Goal: Information Seeking & Learning: Learn about a topic

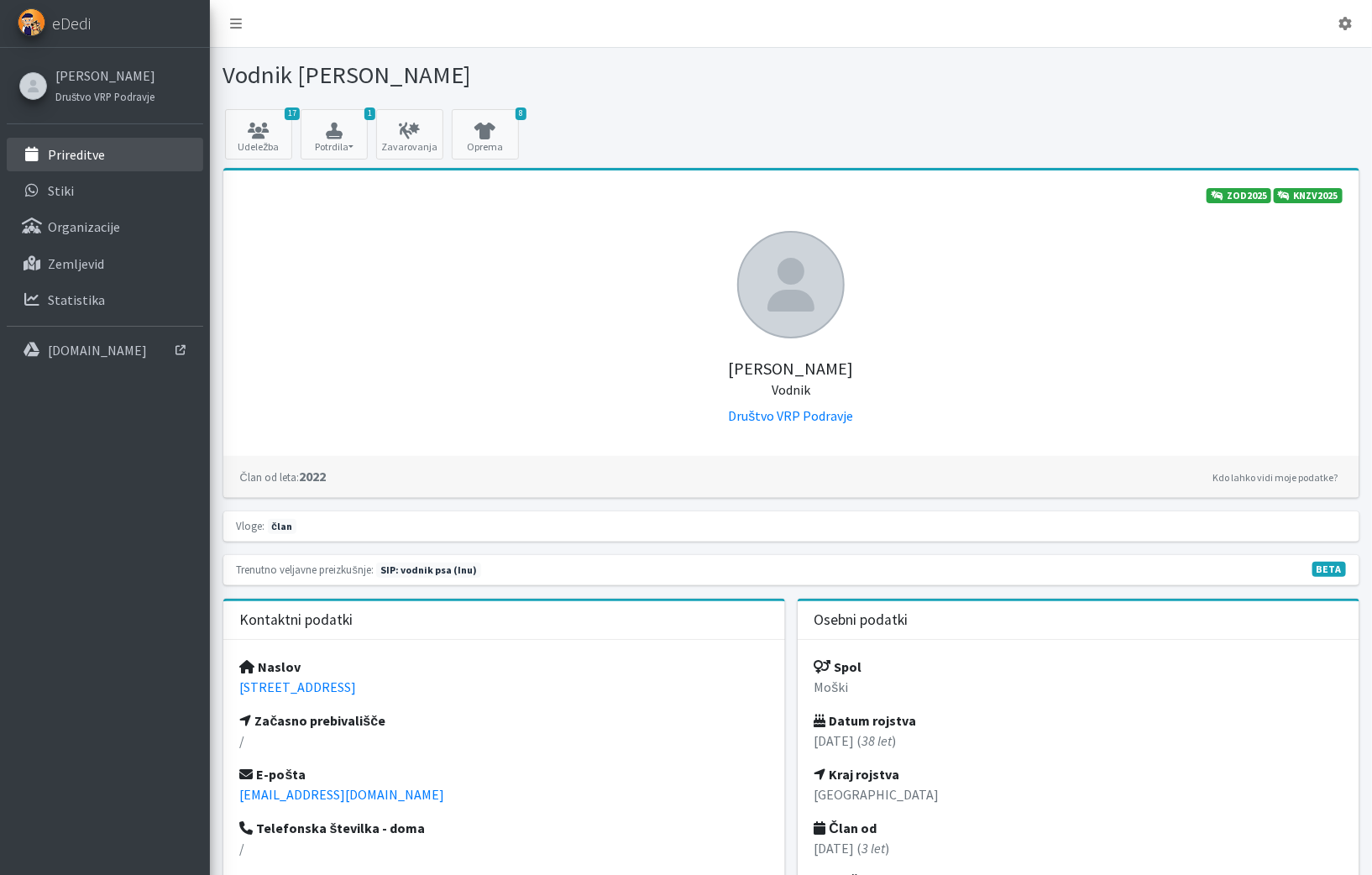
click at [109, 146] on link "Prireditve" at bounding box center [105, 154] width 196 height 33
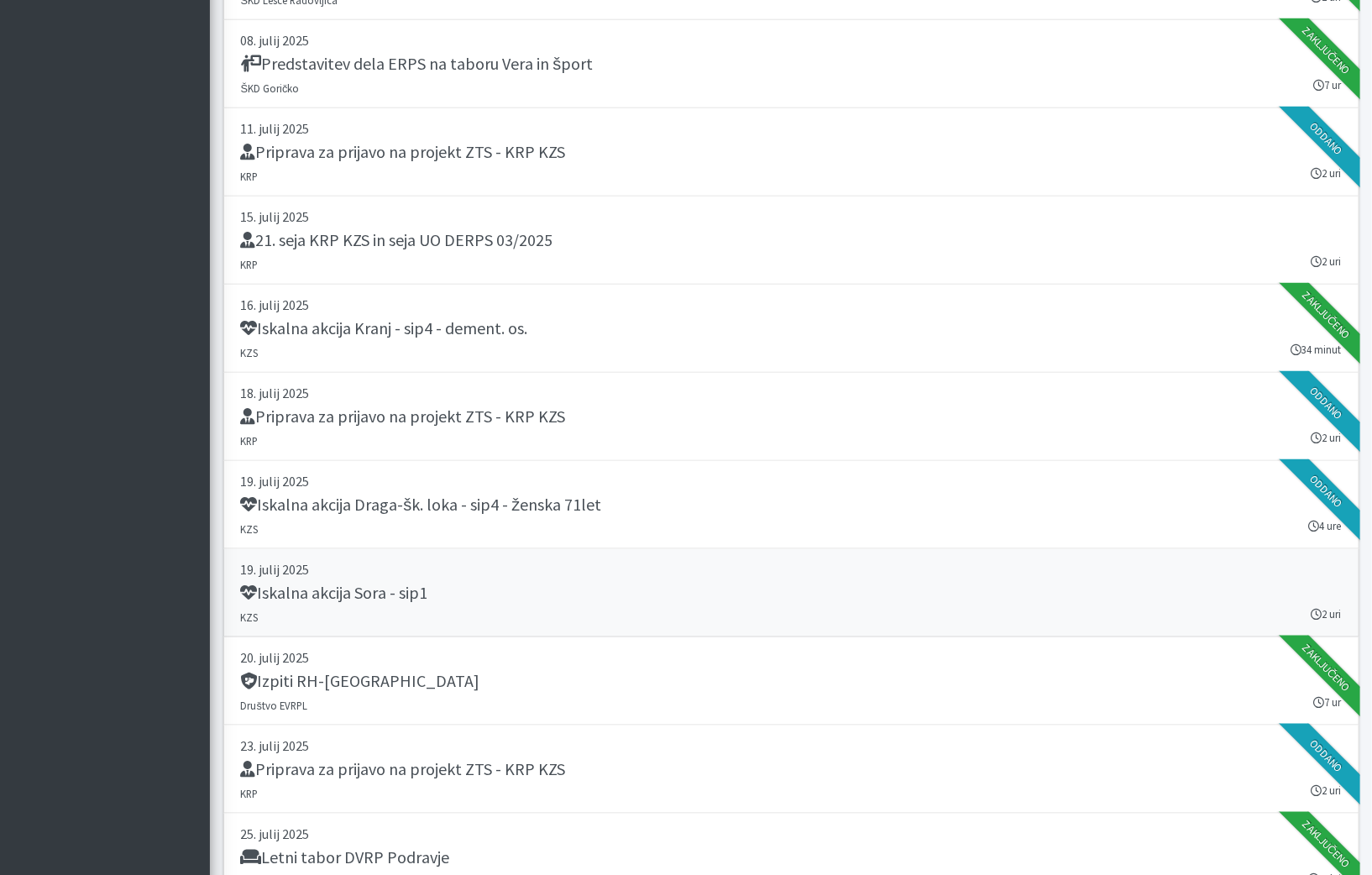
scroll to position [423, 0]
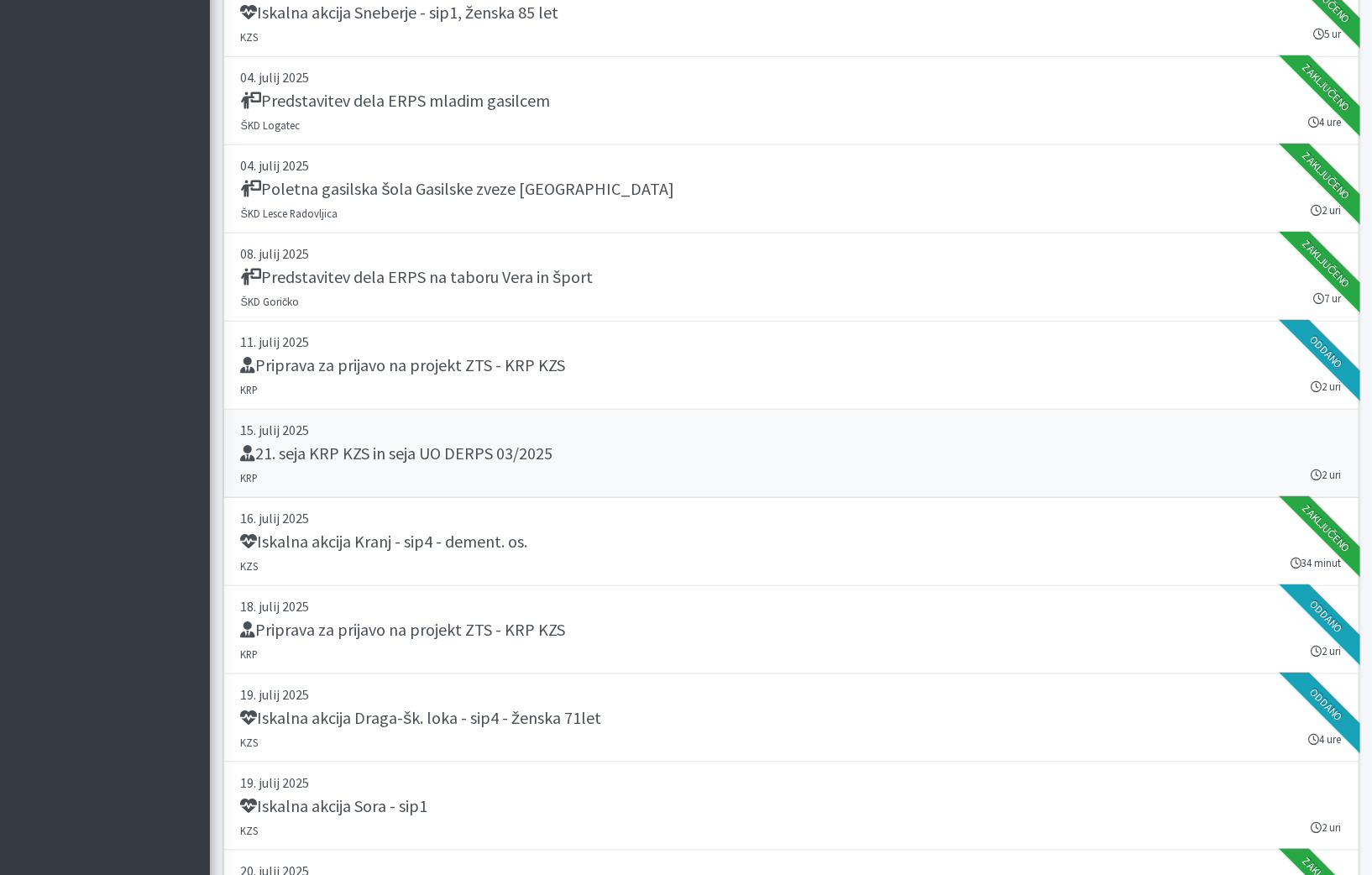
click at [570, 443] on div "21. seja KRP KZS in seja UO DERPS 03/2025" at bounding box center [791, 454] width 1101 height 23
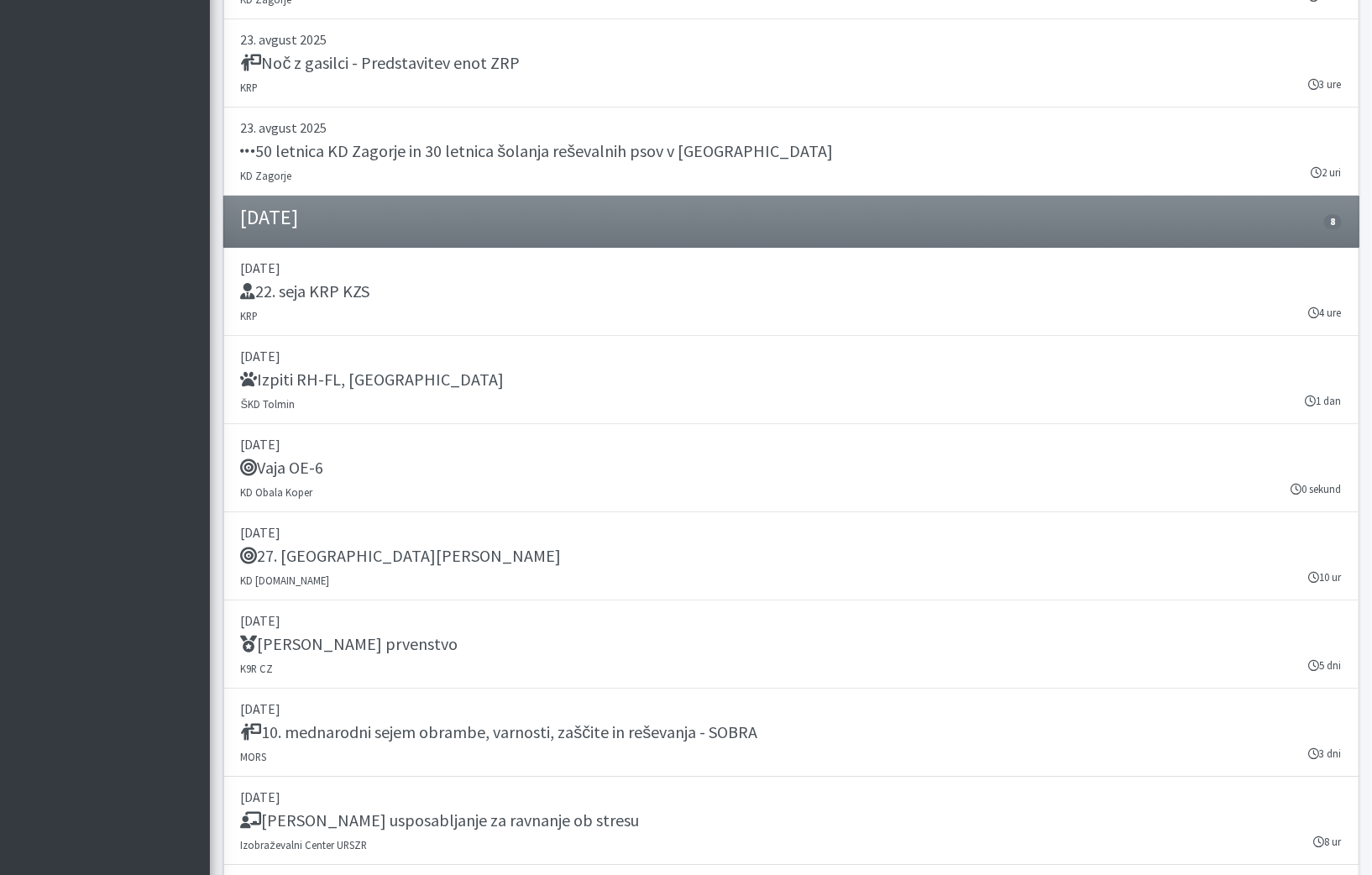
scroll to position [2135, 0]
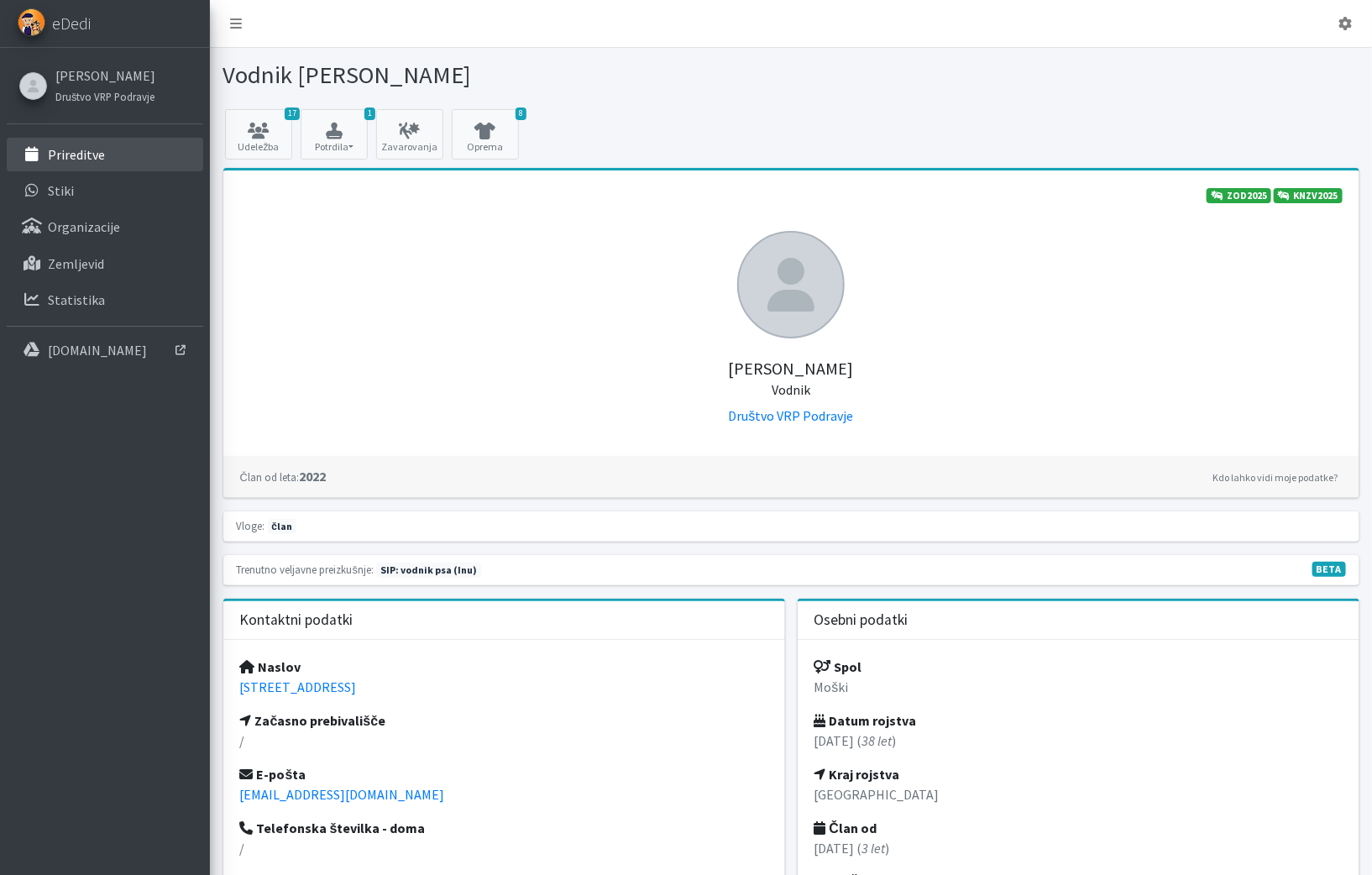
click at [107, 165] on link "Prireditve" at bounding box center [105, 154] width 196 height 33
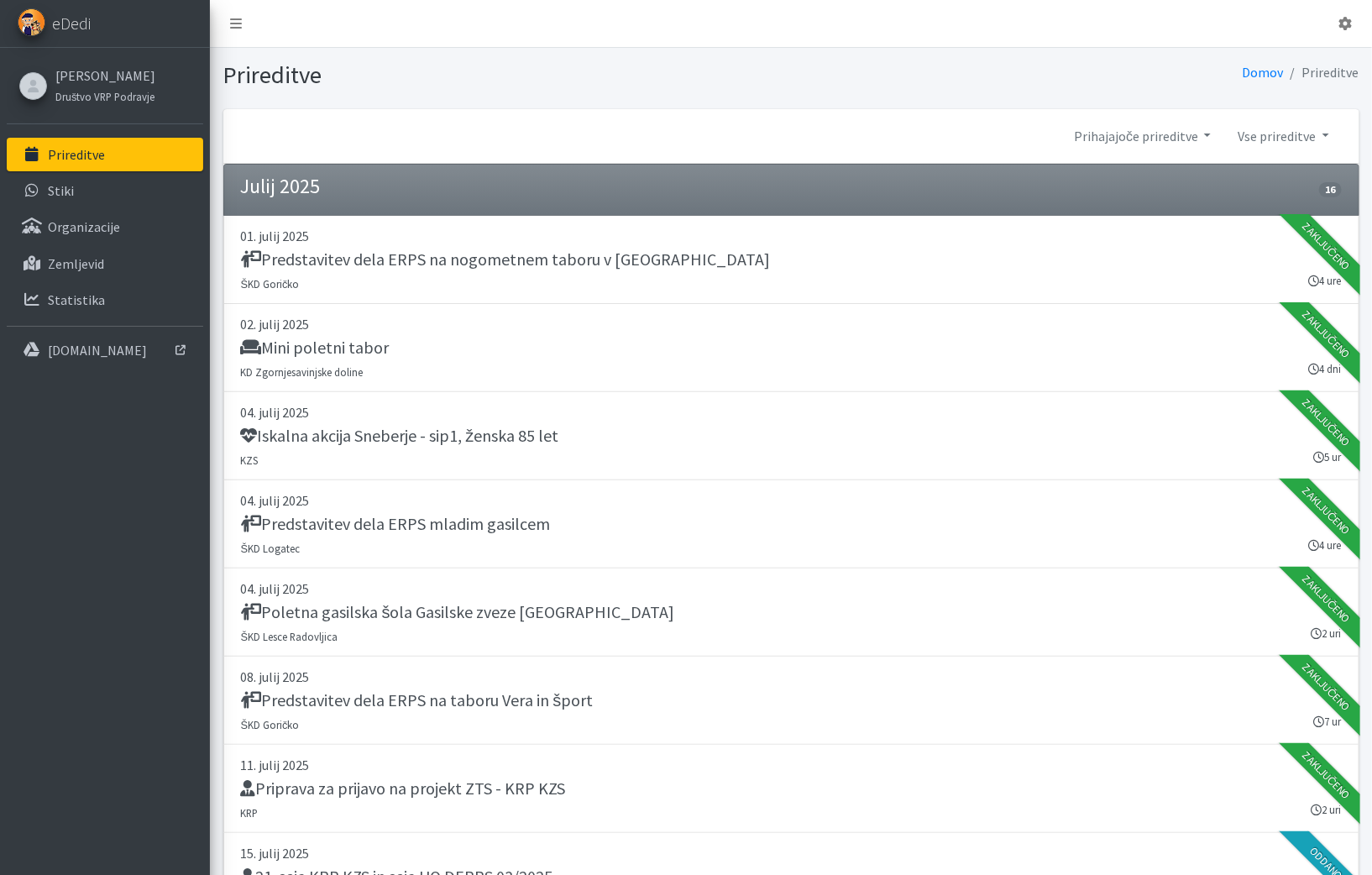
click at [1165, 111] on div "Prihajajoče prireditve 2026 2025 2024 2023 2022" at bounding box center [791, 136] width 1136 height 55
click at [1156, 142] on link "Prihajajoče prireditve" at bounding box center [1142, 136] width 164 height 33
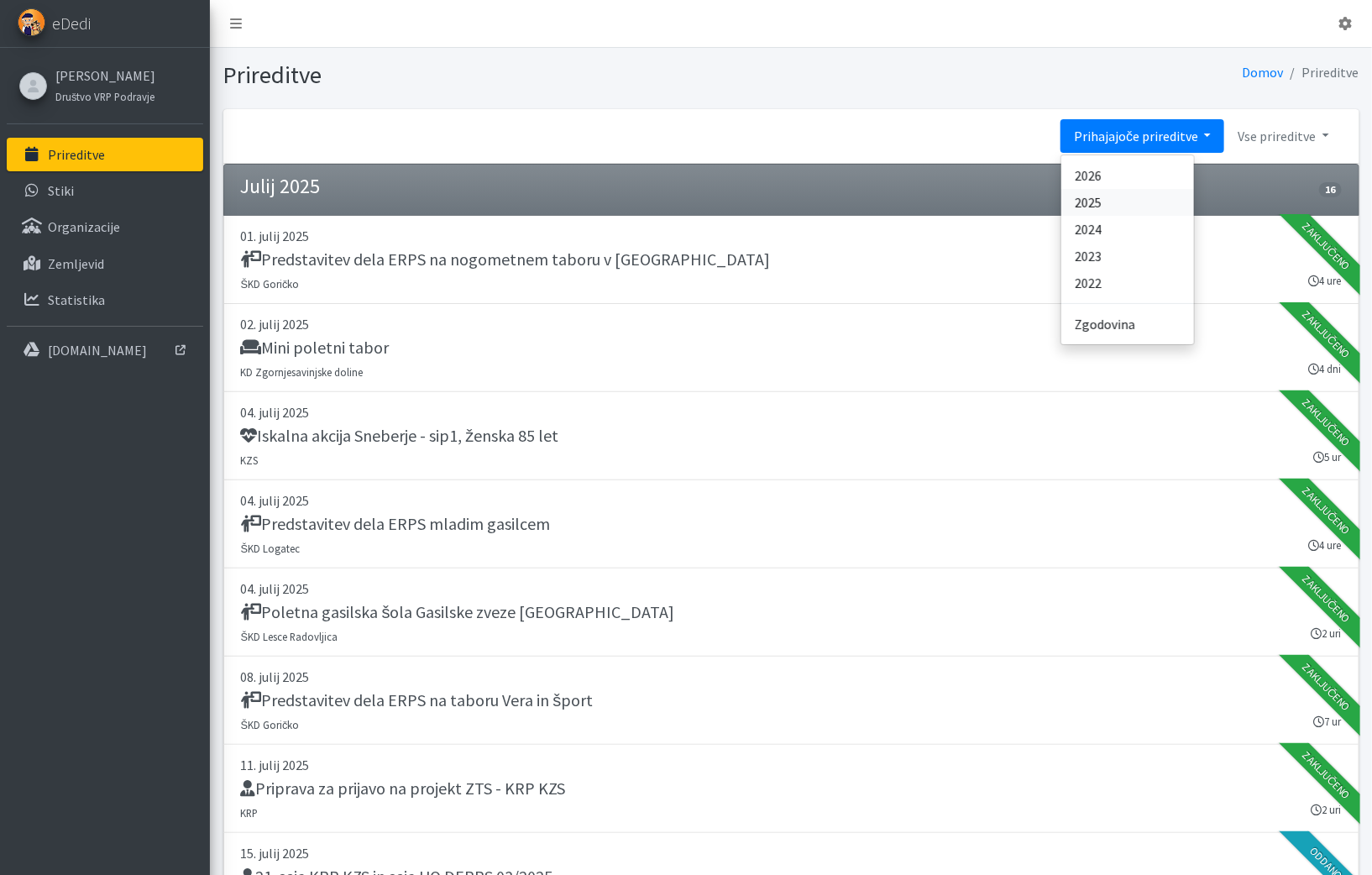
click at [1118, 208] on link "2025" at bounding box center [1127, 202] width 132 height 27
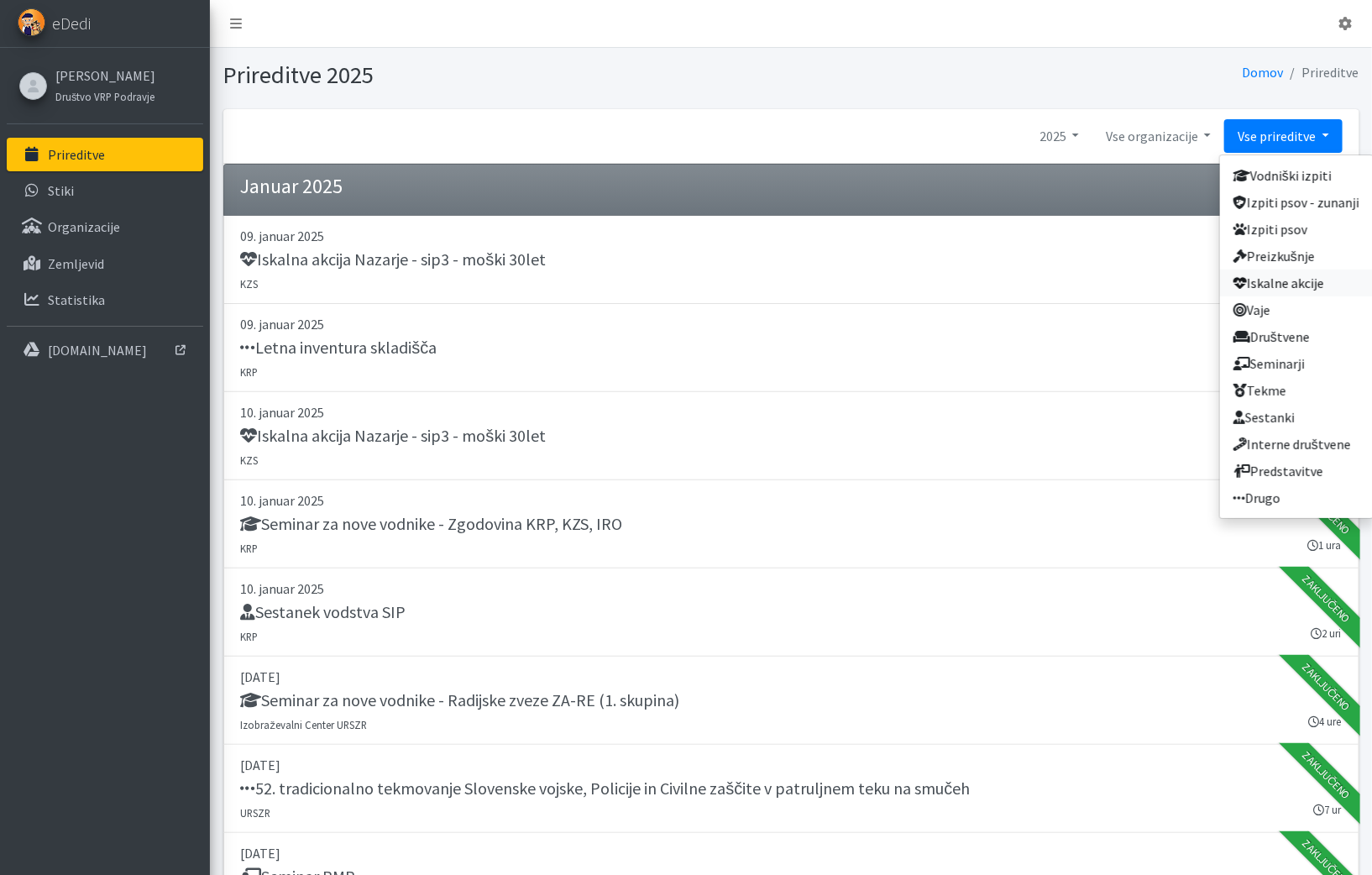
click at [1312, 291] on link "Iskalne akcije" at bounding box center [1295, 282] width 153 height 27
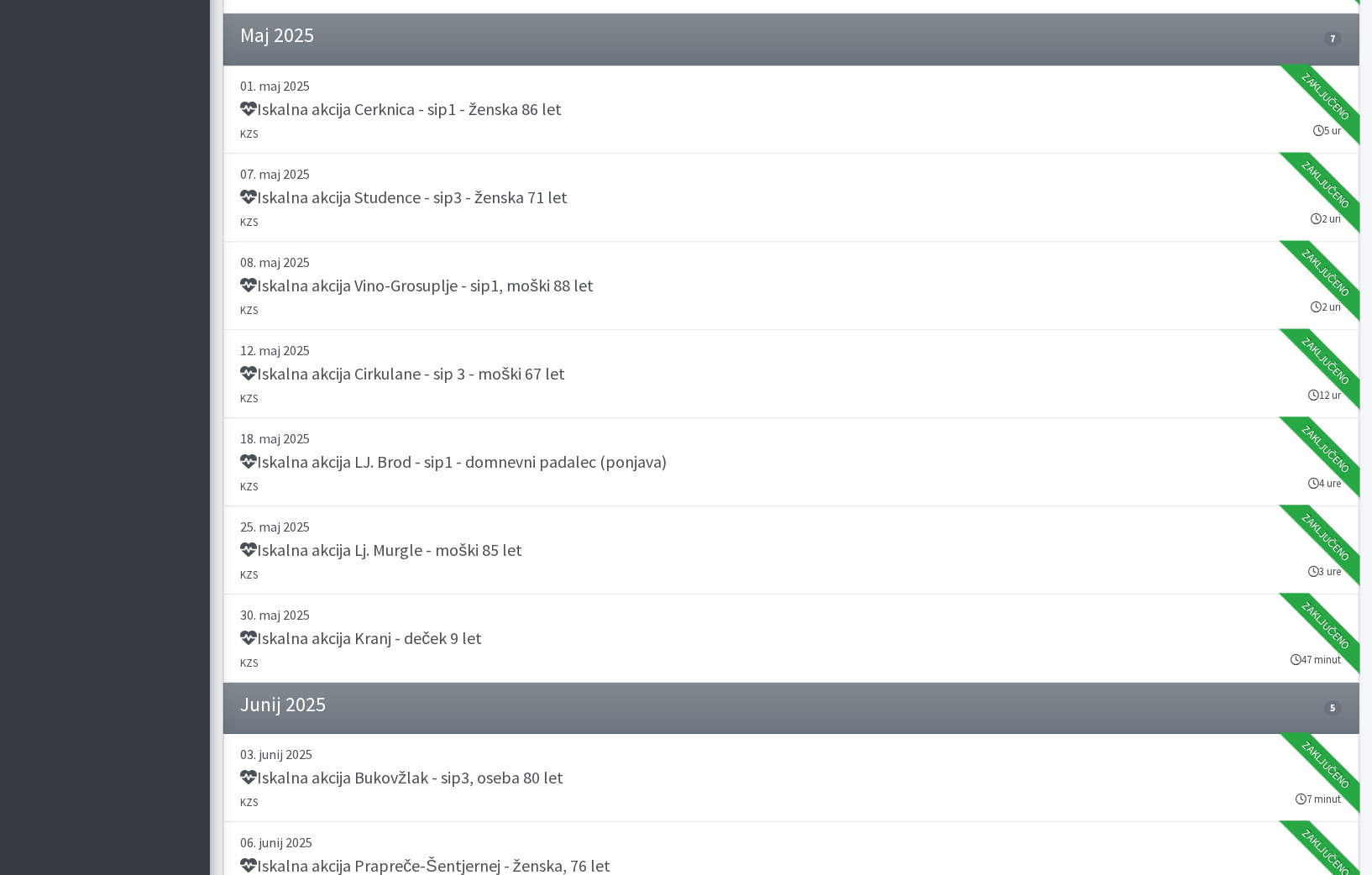
scroll to position [1611, 0]
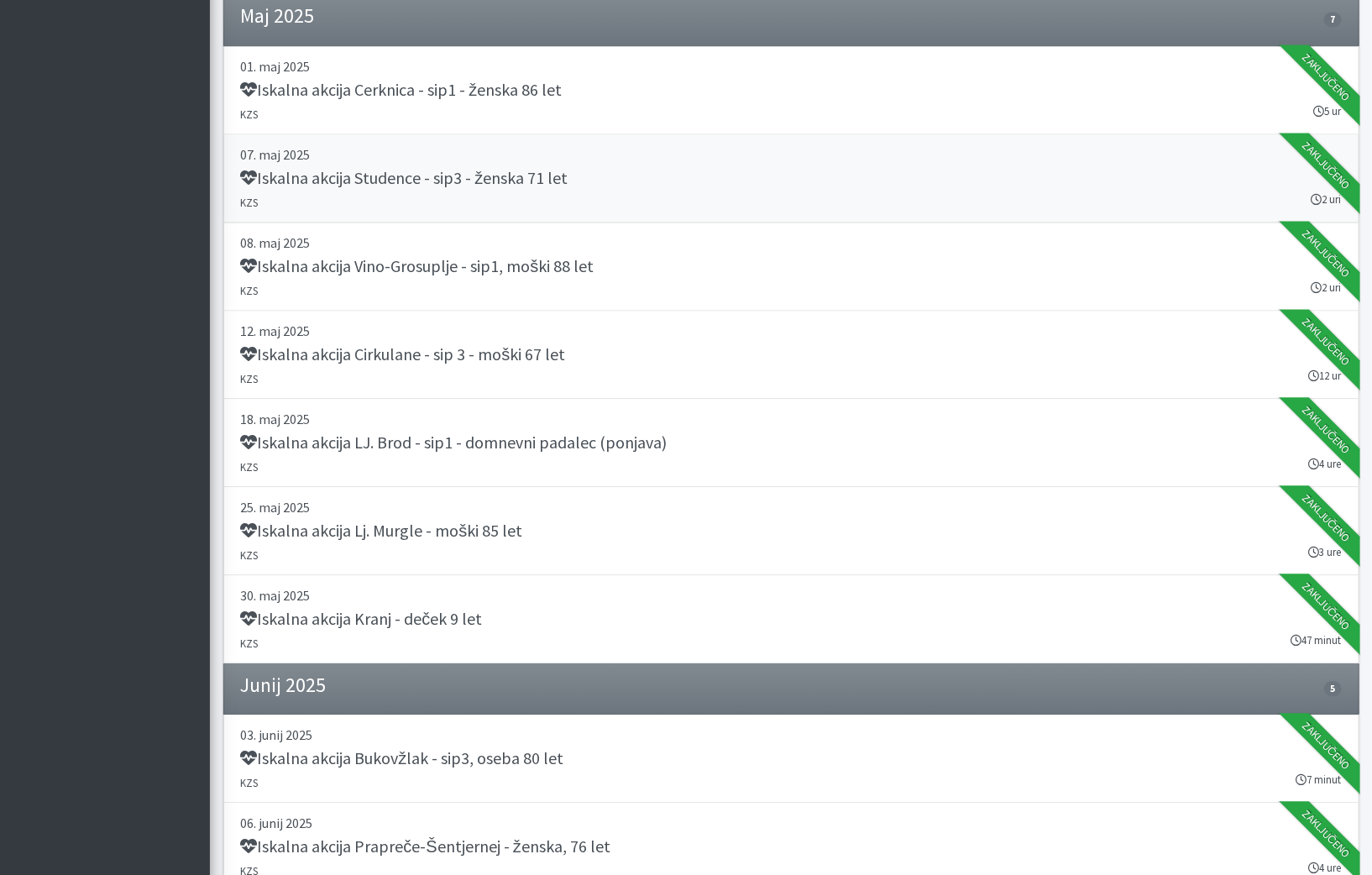
click at [540, 168] on h5 "Iskalna akcija Studence - sip3 - ženska 71 let" at bounding box center [404, 178] width 328 height 20
click at [523, 344] on h5 "Iskalna akcija Cirkulane - sip 3 - moški 67 let" at bounding box center [402, 354] width 325 height 20
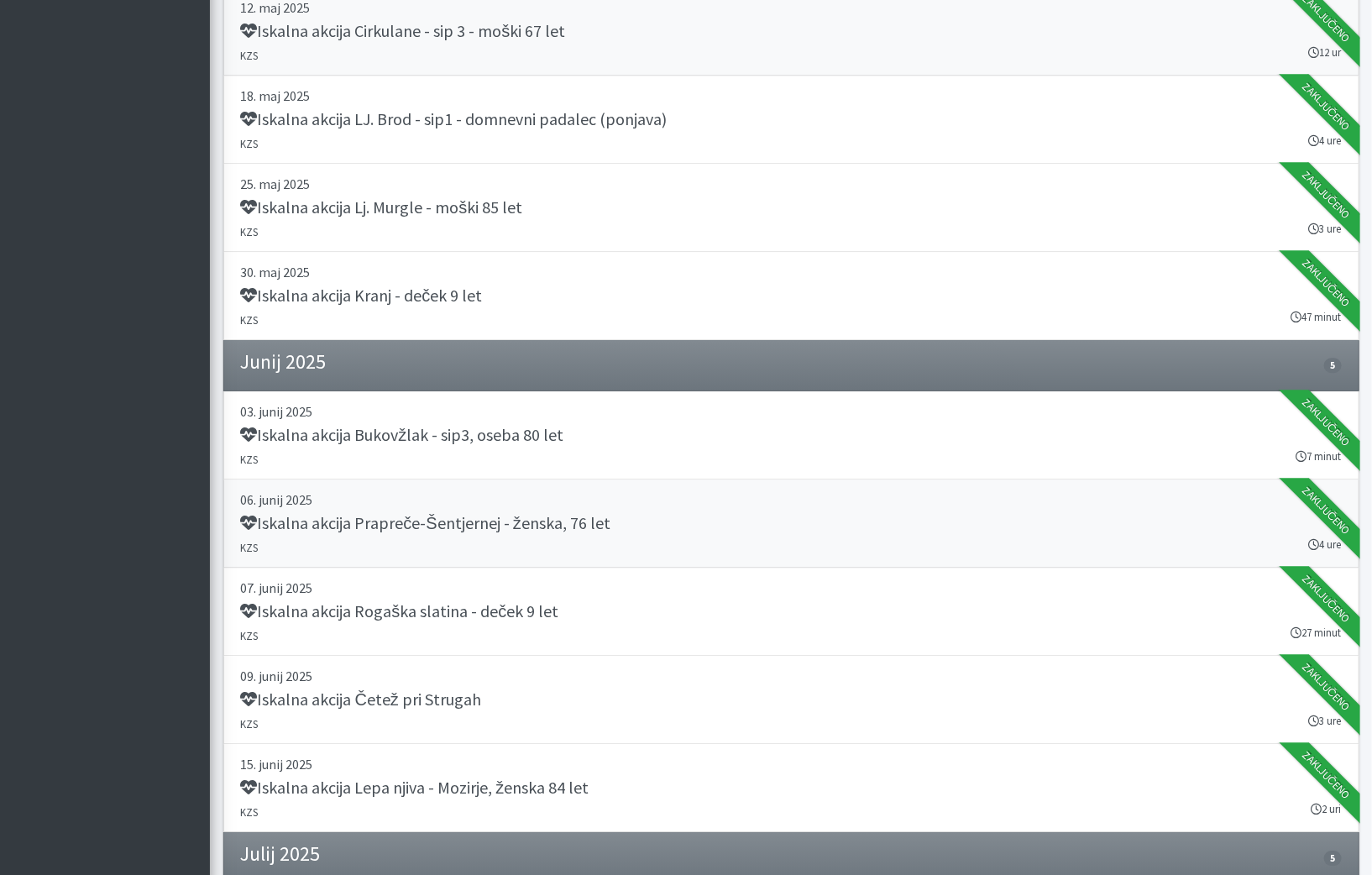
scroll to position [1939, 0]
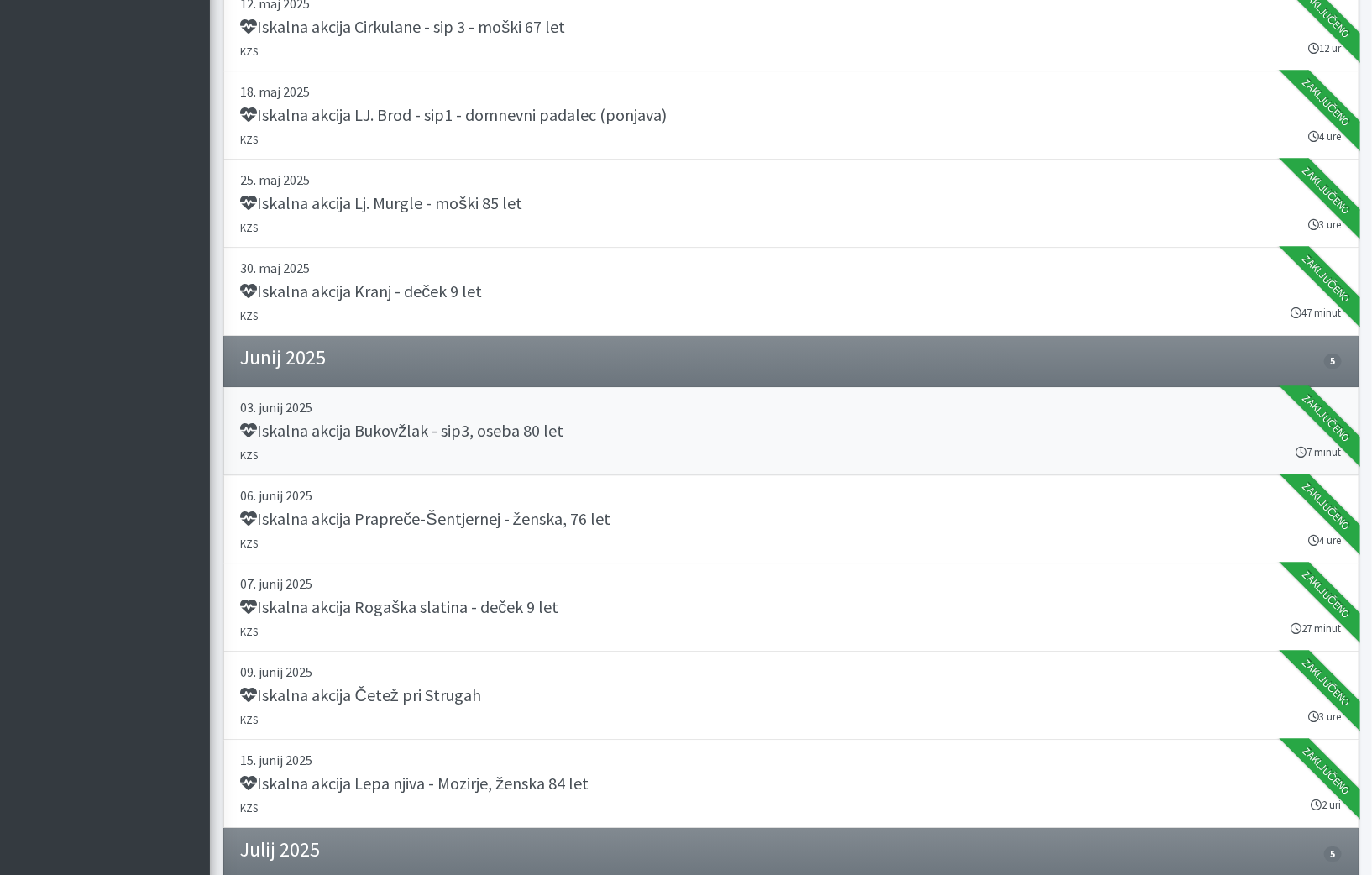
click at [560, 436] on link "03. junij 2025 Iskalna akcija Bukovžlak - sip3, oseba 80 let KZS 7 minut Zaklju…" at bounding box center [791, 430] width 1136 height 88
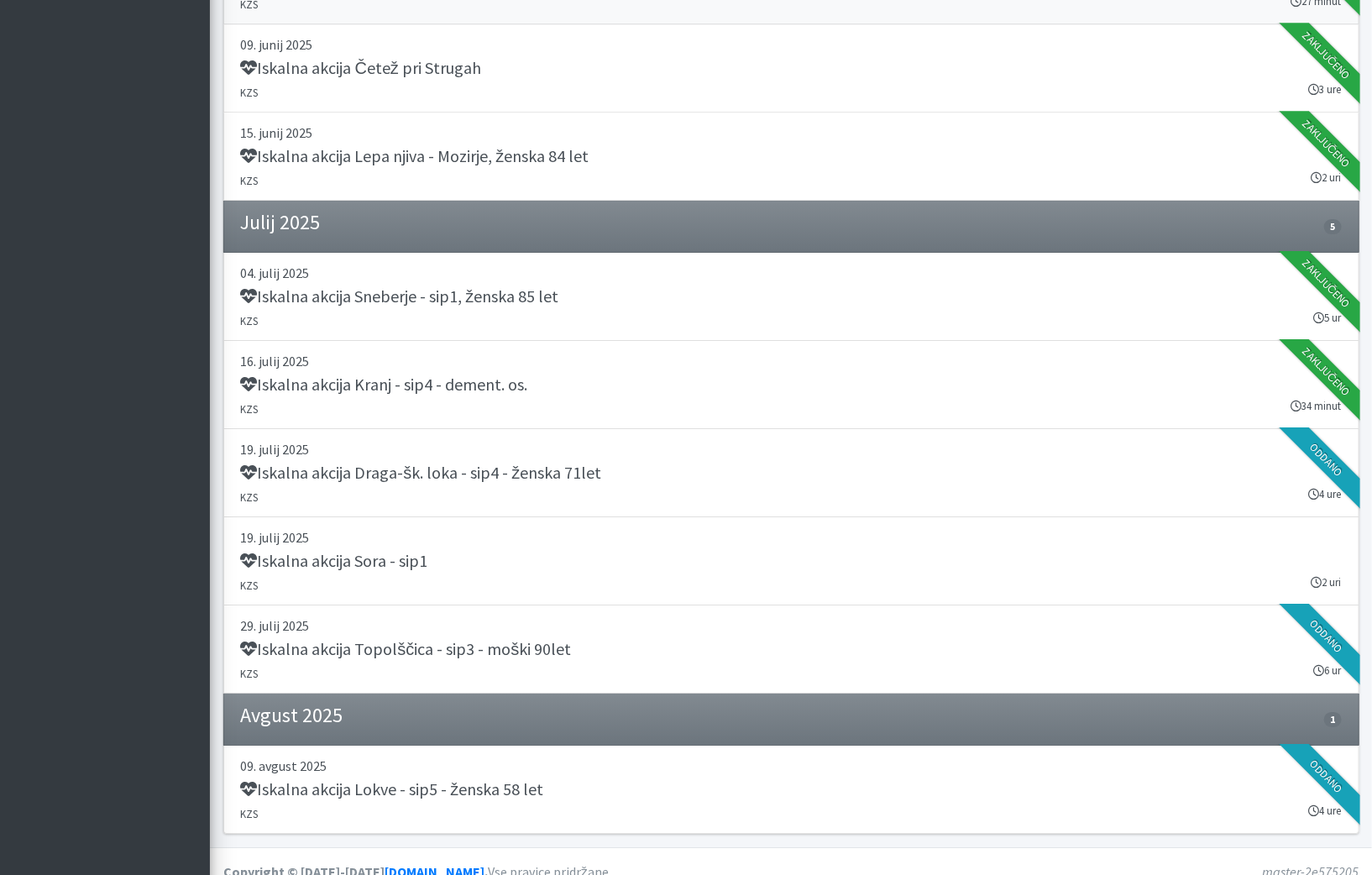
scroll to position [2568, 0]
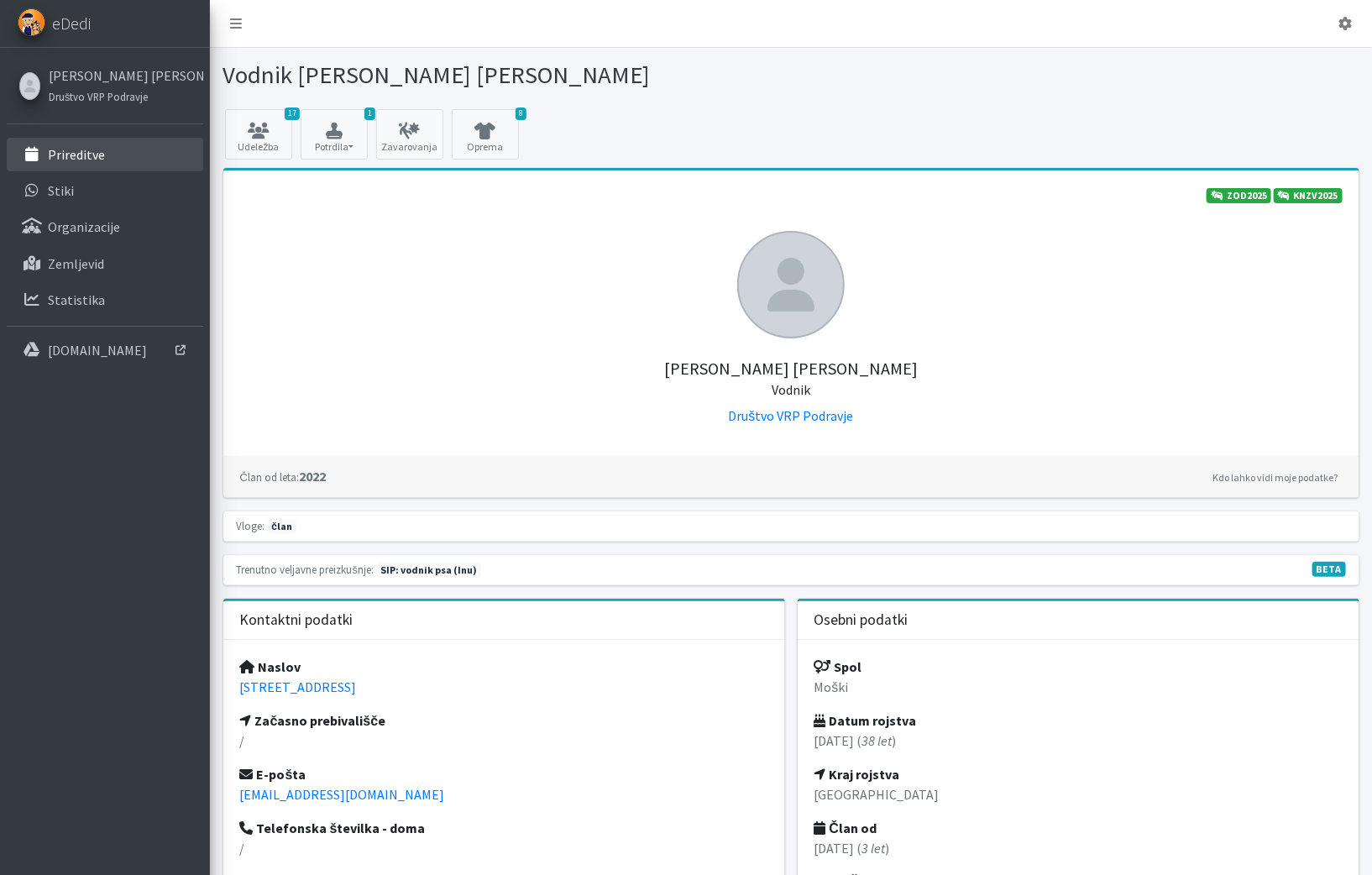
click at [86, 160] on p "Prireditve" at bounding box center [77, 154] width 57 height 17
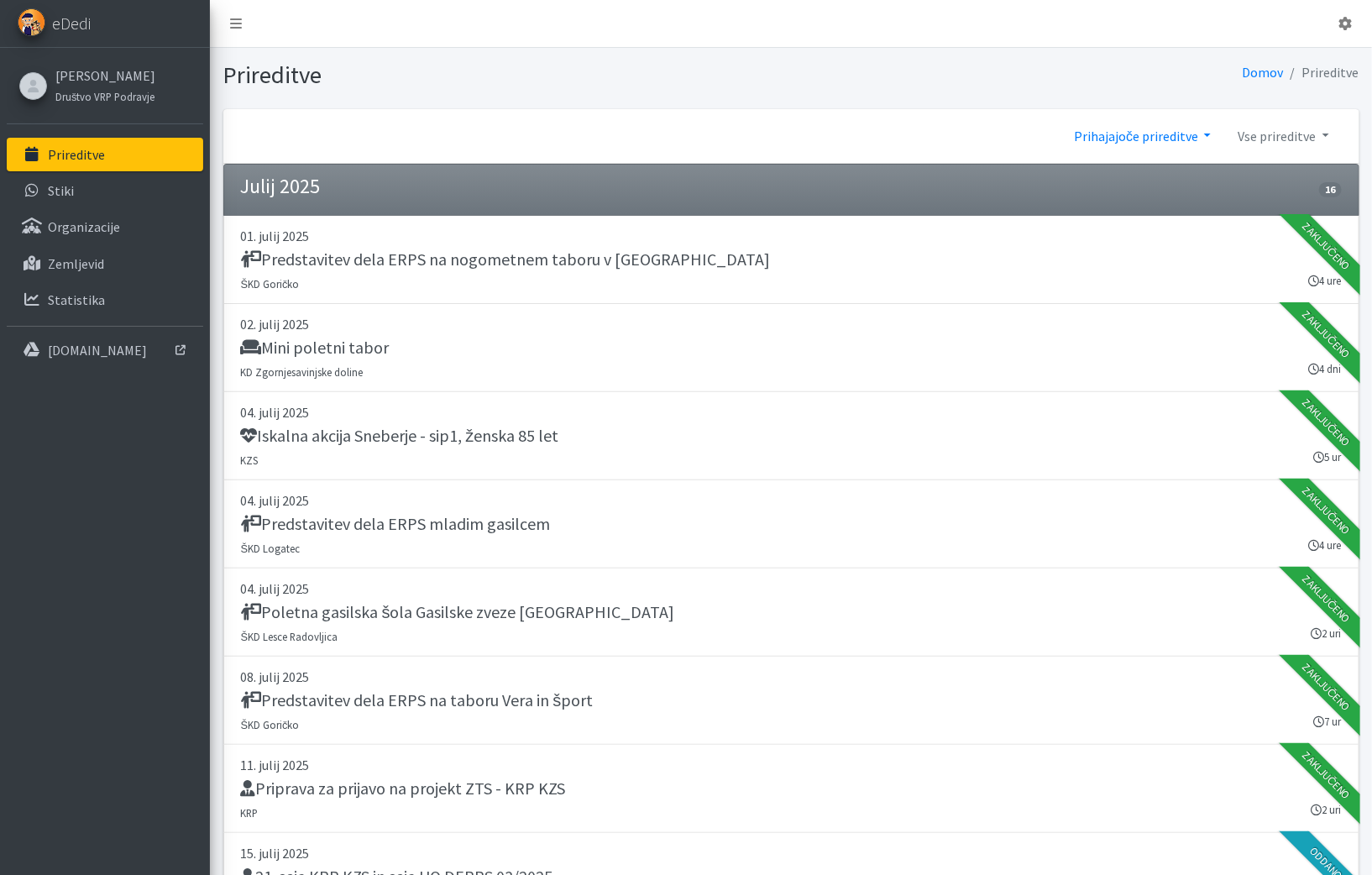
click at [1155, 137] on link "Prihajajoče prireditve" at bounding box center [1142, 136] width 164 height 33
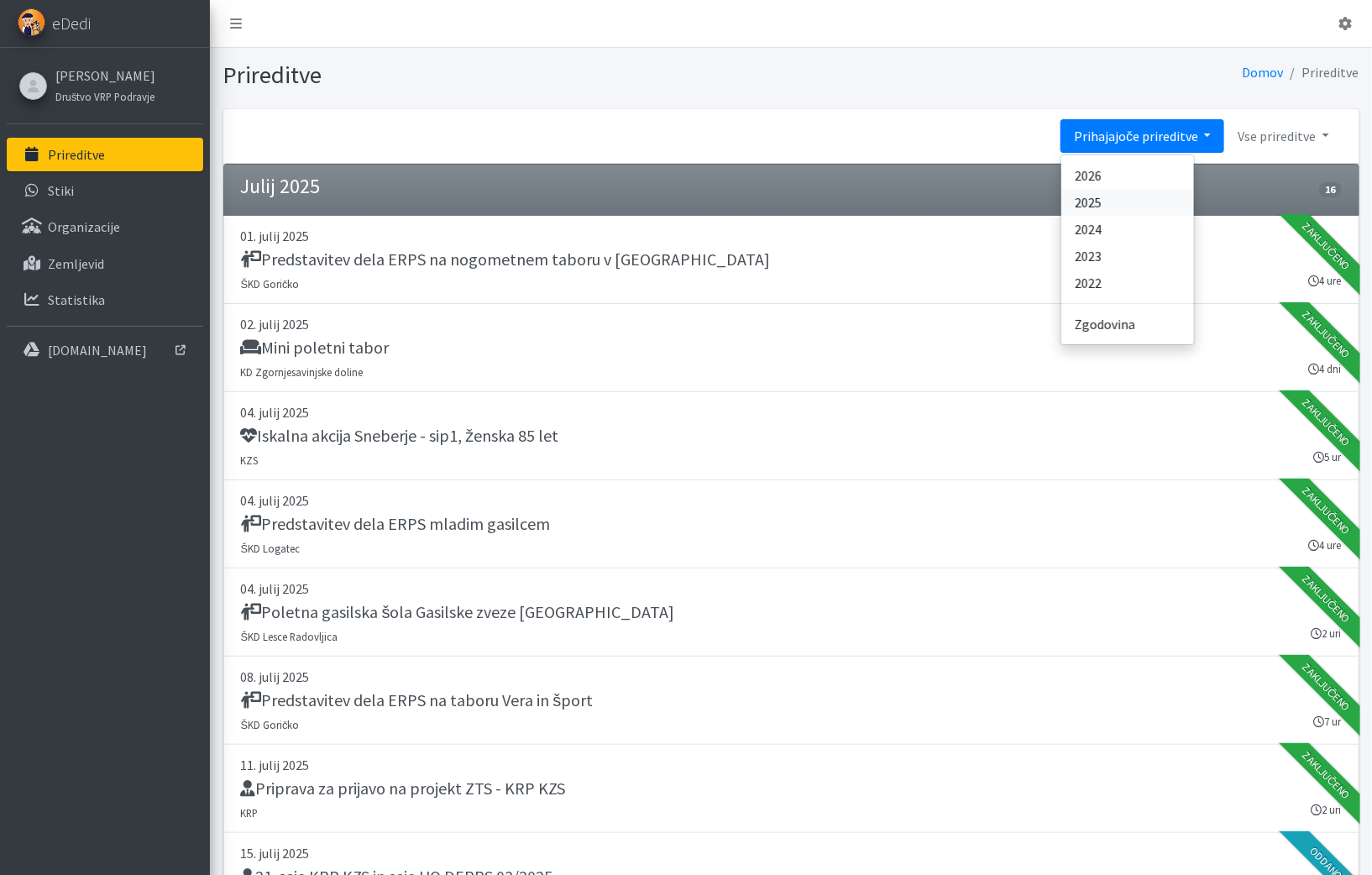
click at [1102, 200] on link "2025" at bounding box center [1127, 202] width 132 height 27
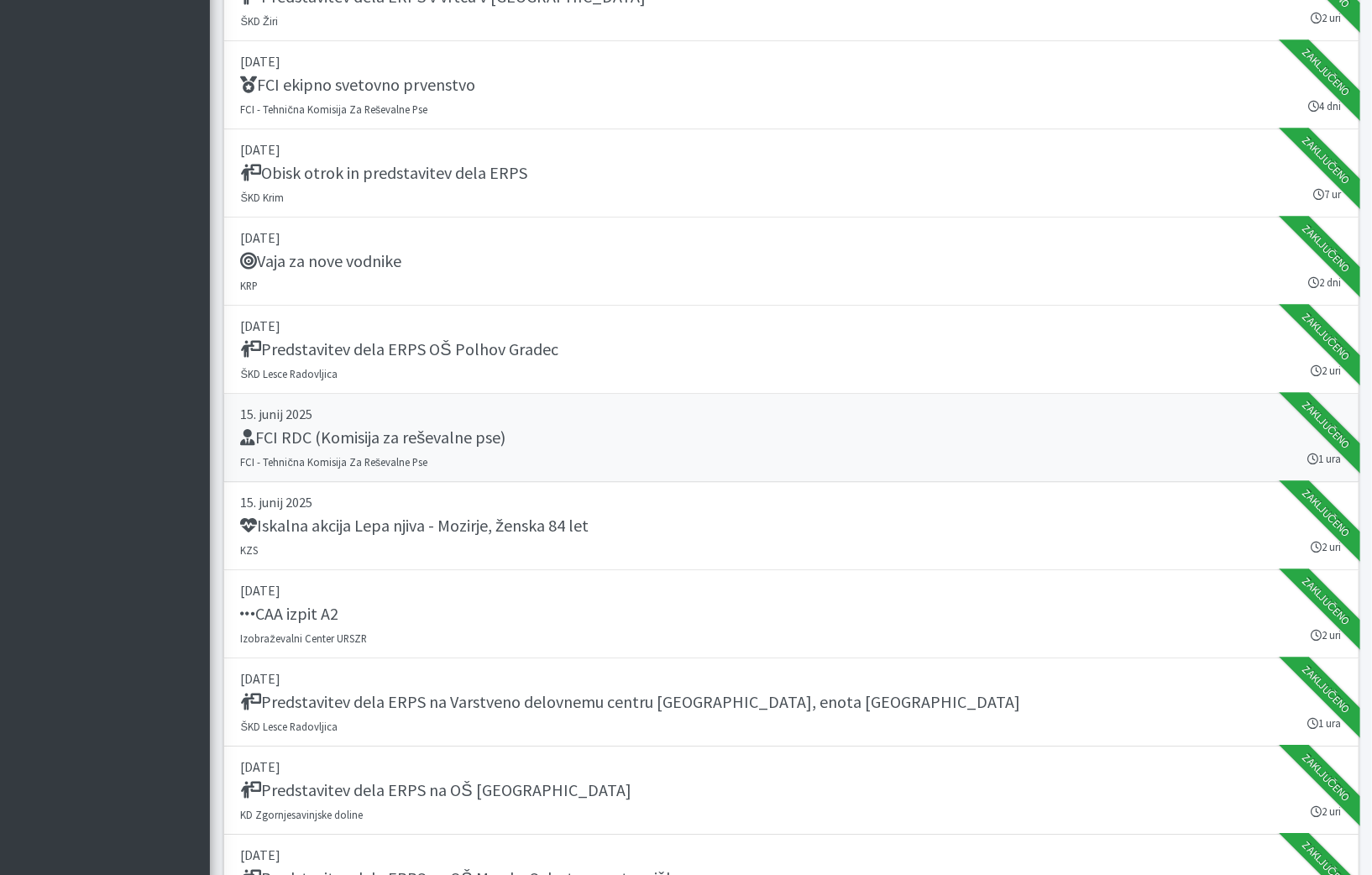
scroll to position [14362, 0]
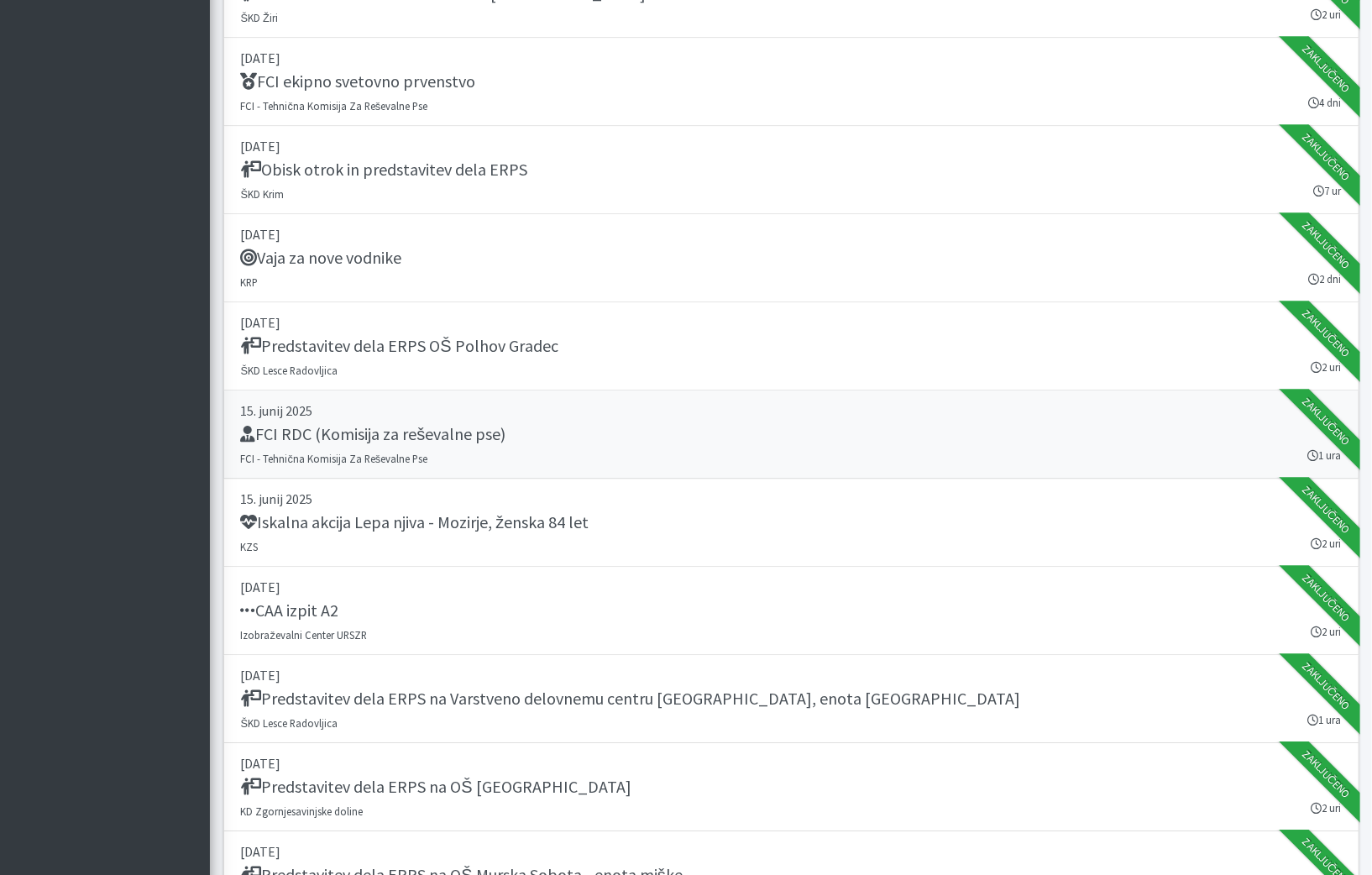
click at [838, 390] on link "[DATE] FCI RDC (Komisija za reševalne pse) FCI - Tehnična Komisija Za Reševalne…" at bounding box center [791, 434] width 1136 height 88
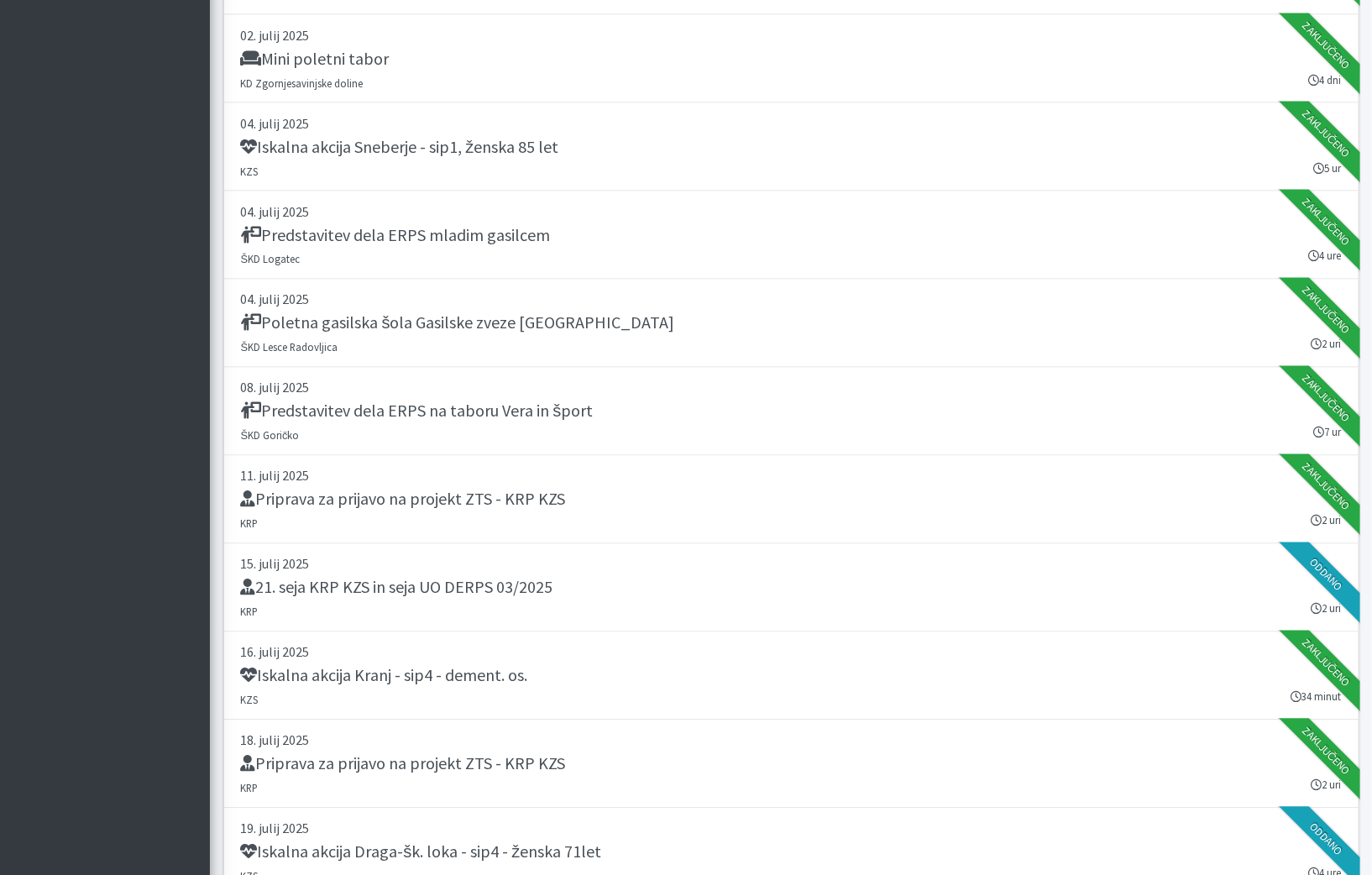
scroll to position [16772, 0]
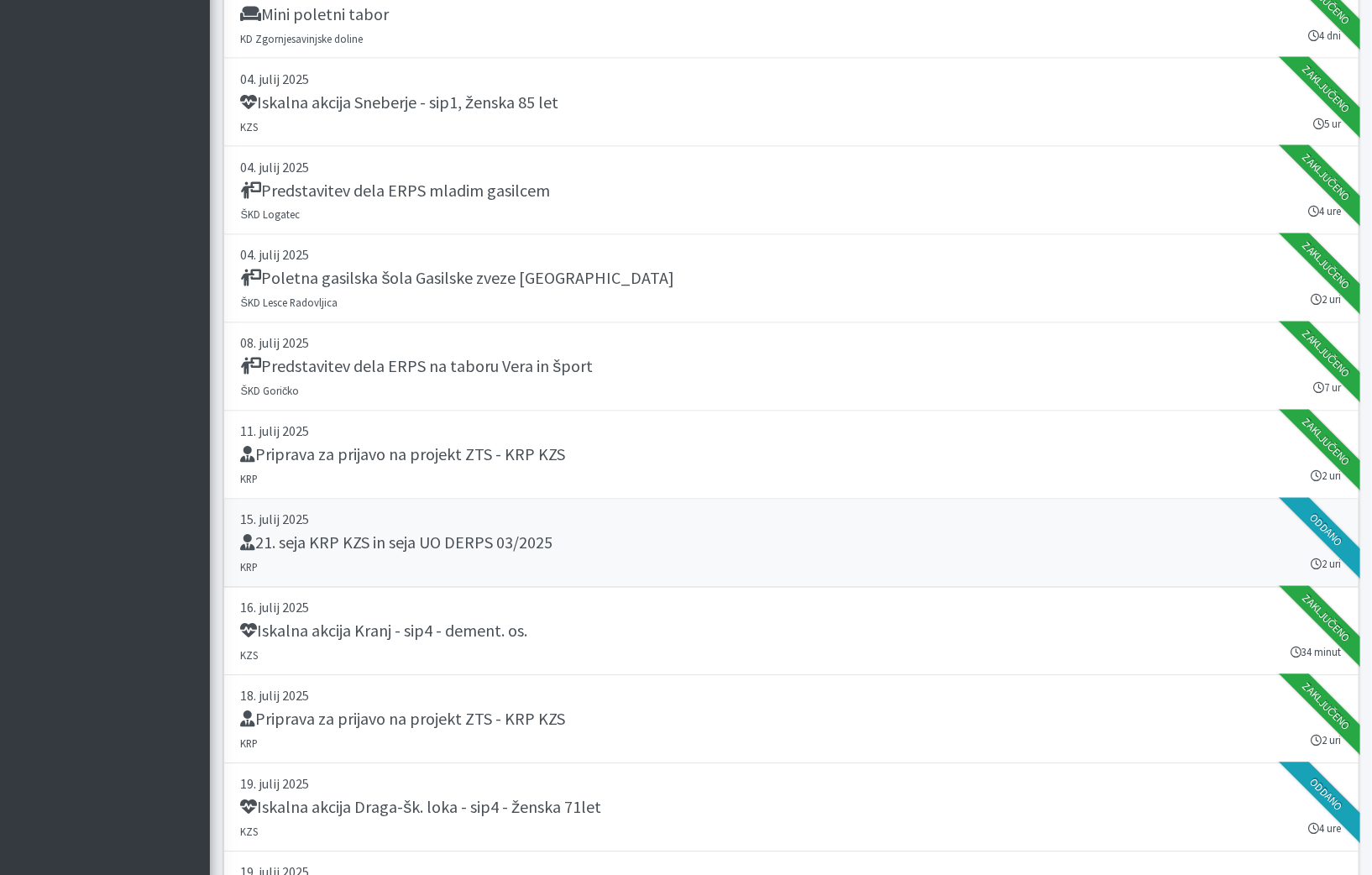
click at [431, 499] on link "15. julij 2025 21. seja KRP KZS in seja UO DERPS 03/2025 KRP 2 uri Oddano" at bounding box center [791, 543] width 1136 height 88
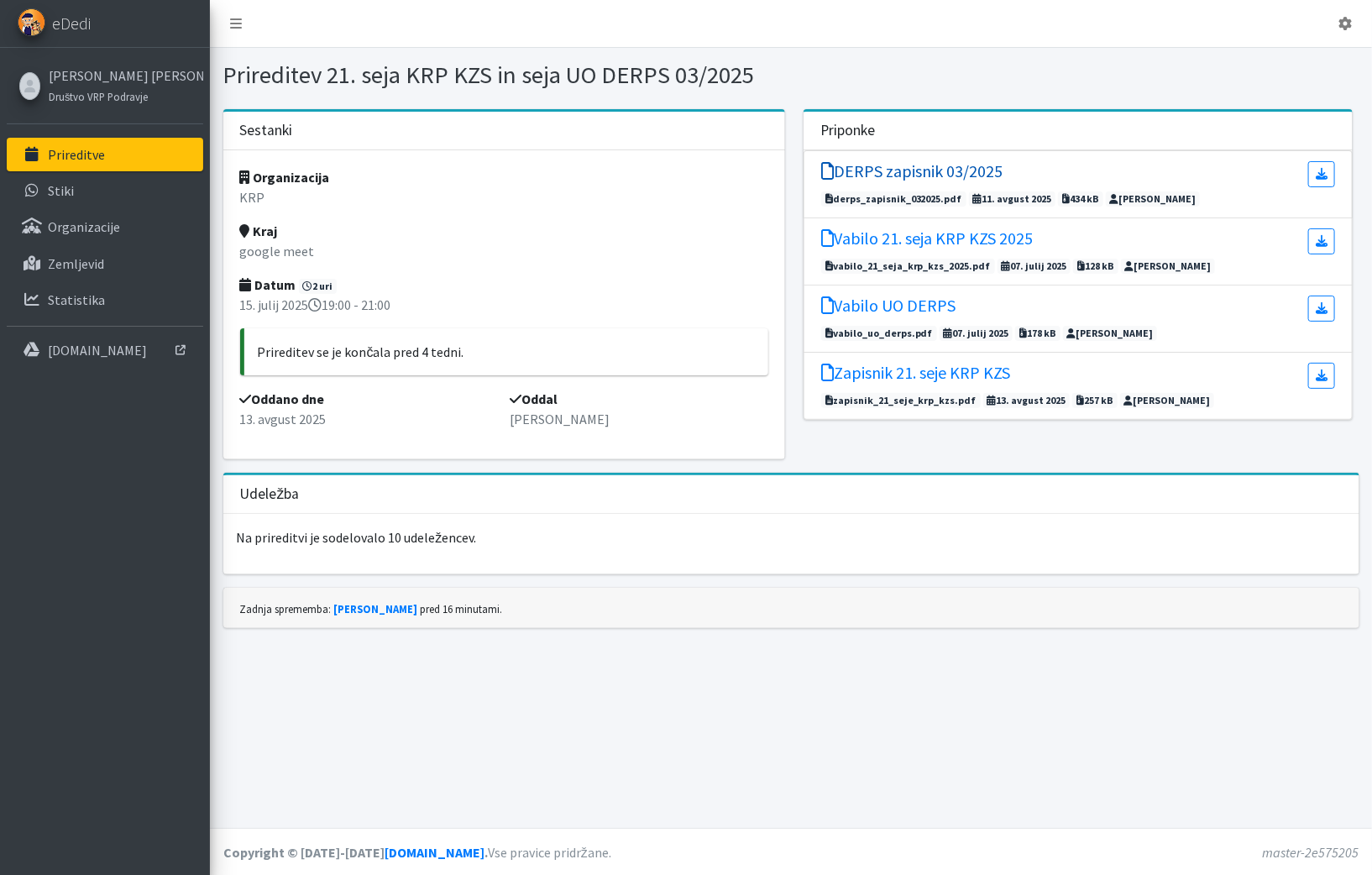
click at [913, 166] on h5 "DERPS zapisnik 03/2025" at bounding box center [911, 171] width 181 height 20
